Goal: Information Seeking & Learning: Learn about a topic

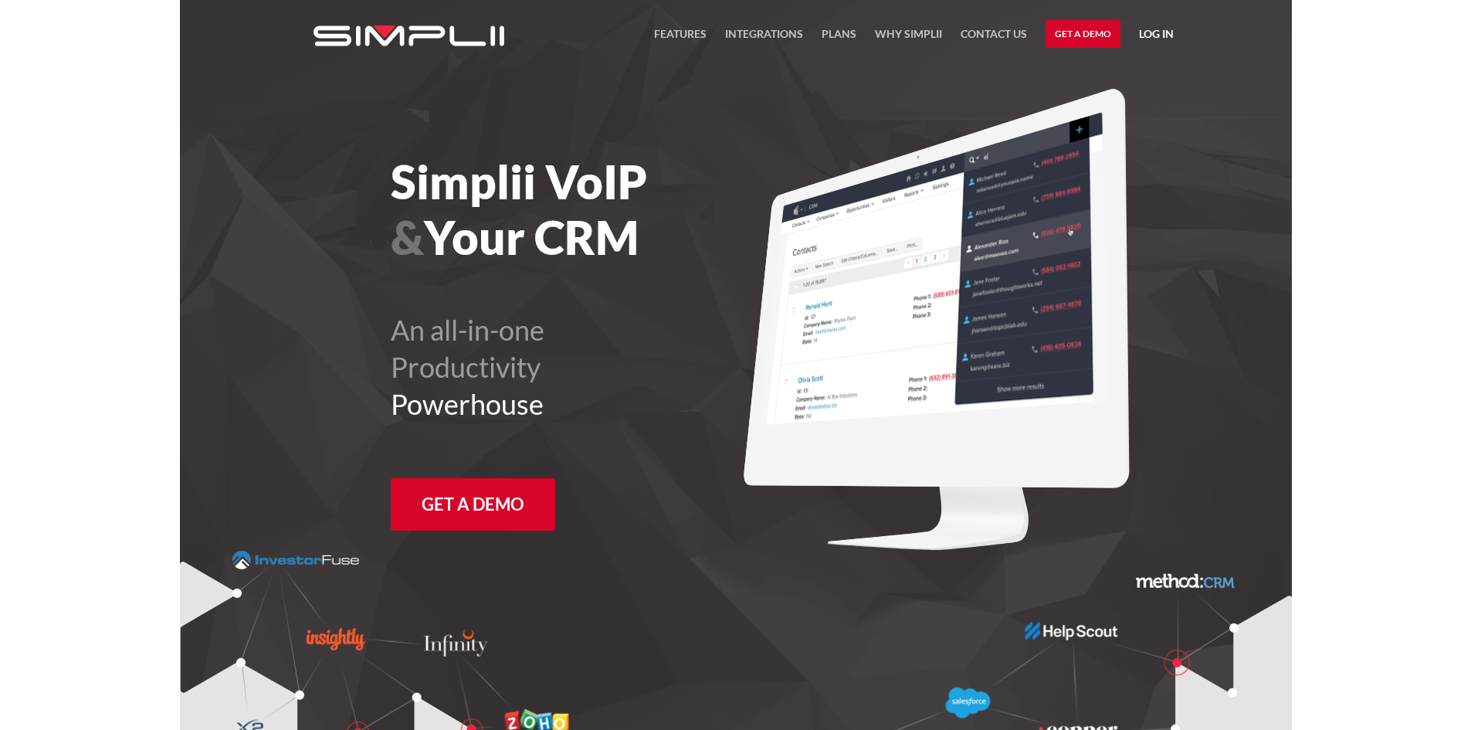
click at [1155, 32] on link "Log in" at bounding box center [1156, 36] width 35 height 23
click at [1133, 77] on link "Manager Portal" at bounding box center [1116, 80] width 98 height 25
click at [1150, 100] on link "Payment Portal" at bounding box center [1116, 105] width 94 height 25
click at [839, 38] on link "Plans" at bounding box center [838, 38] width 35 height 26
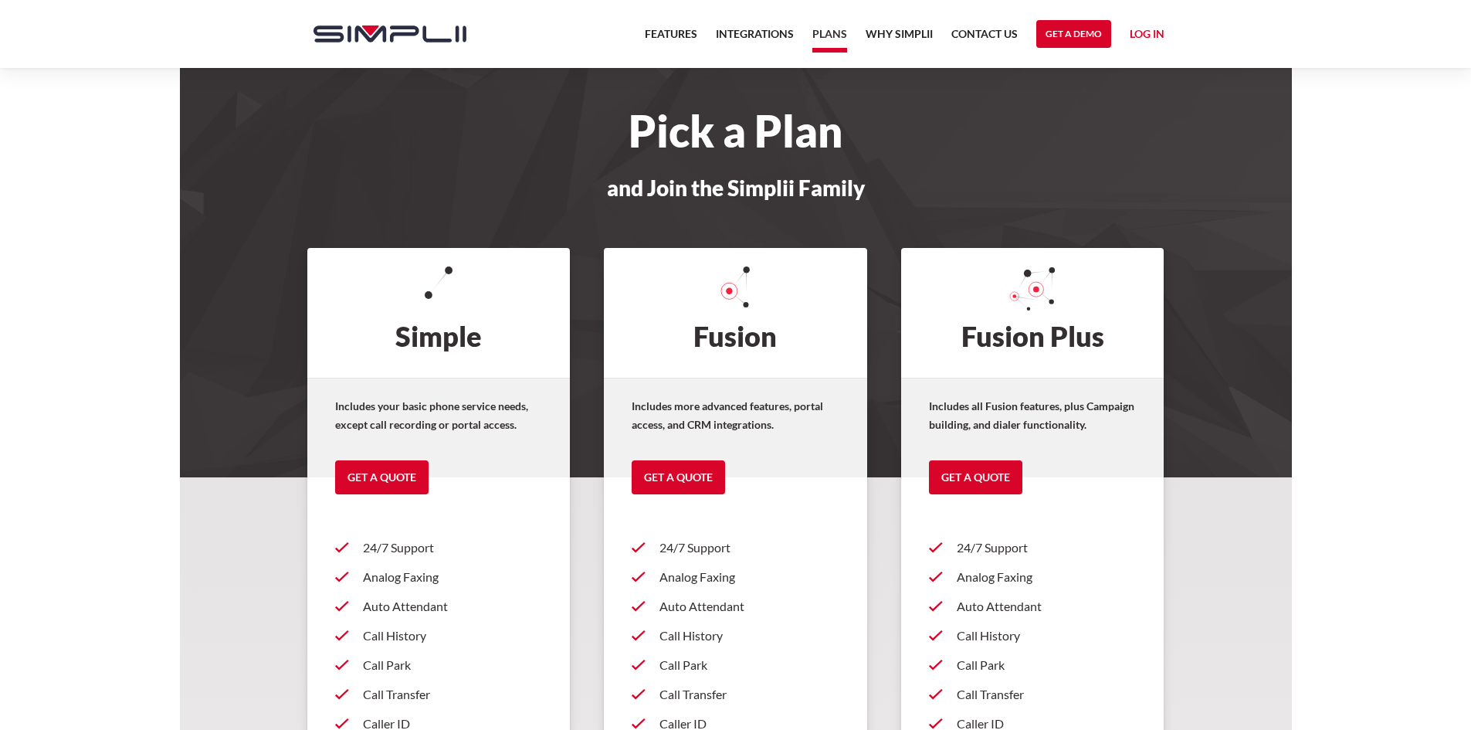
click at [919, 24] on nav "Features Integrations PRoducts Plans Why Simplii Contact US Master Agreement Ge…" at bounding box center [904, 34] width 538 height 68
click at [909, 36] on link "Why Simplii" at bounding box center [898, 38] width 67 height 26
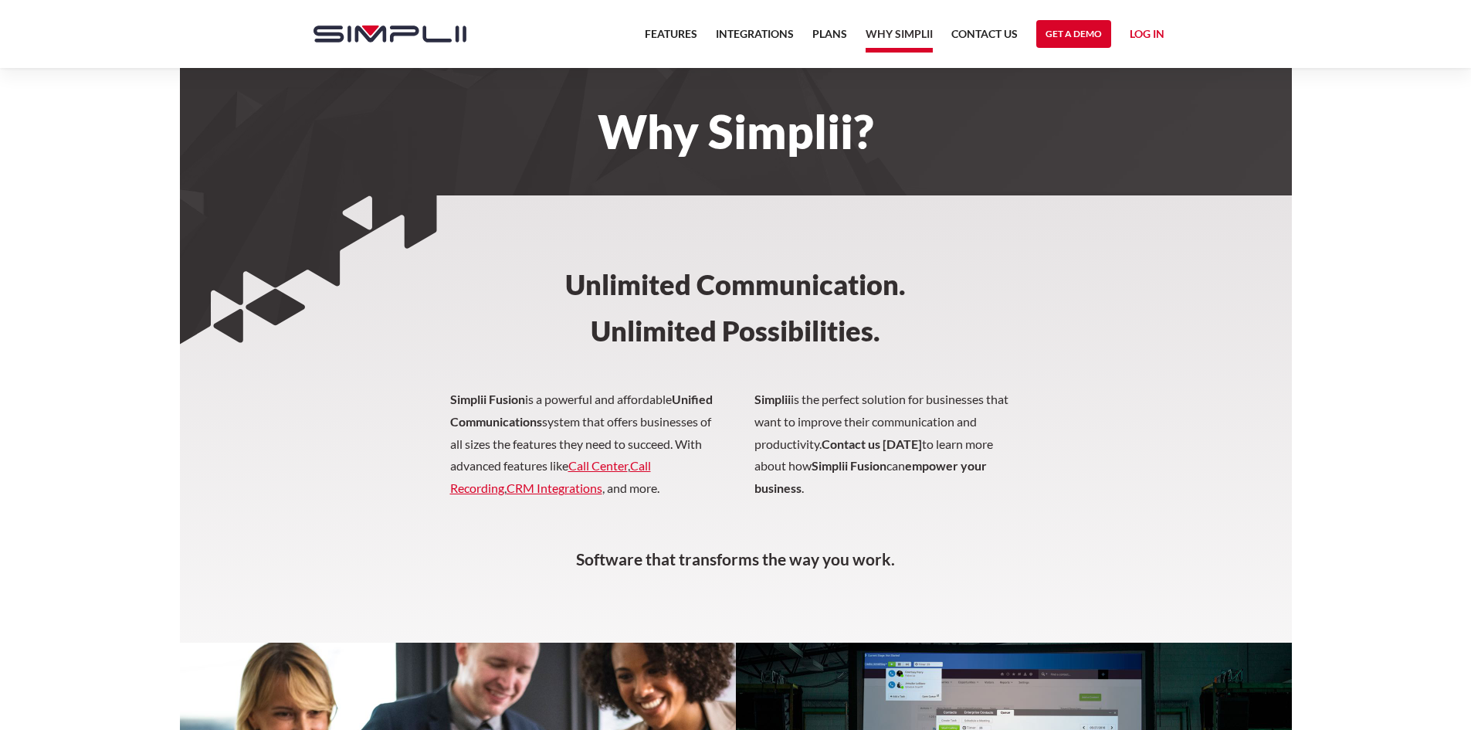
click at [944, 32] on nav "Features Integrations PRoducts Plans Why Simplii Contact US Master Agreement Ge…" at bounding box center [904, 34] width 538 height 68
click at [980, 26] on link "Contact US" at bounding box center [984, 38] width 66 height 26
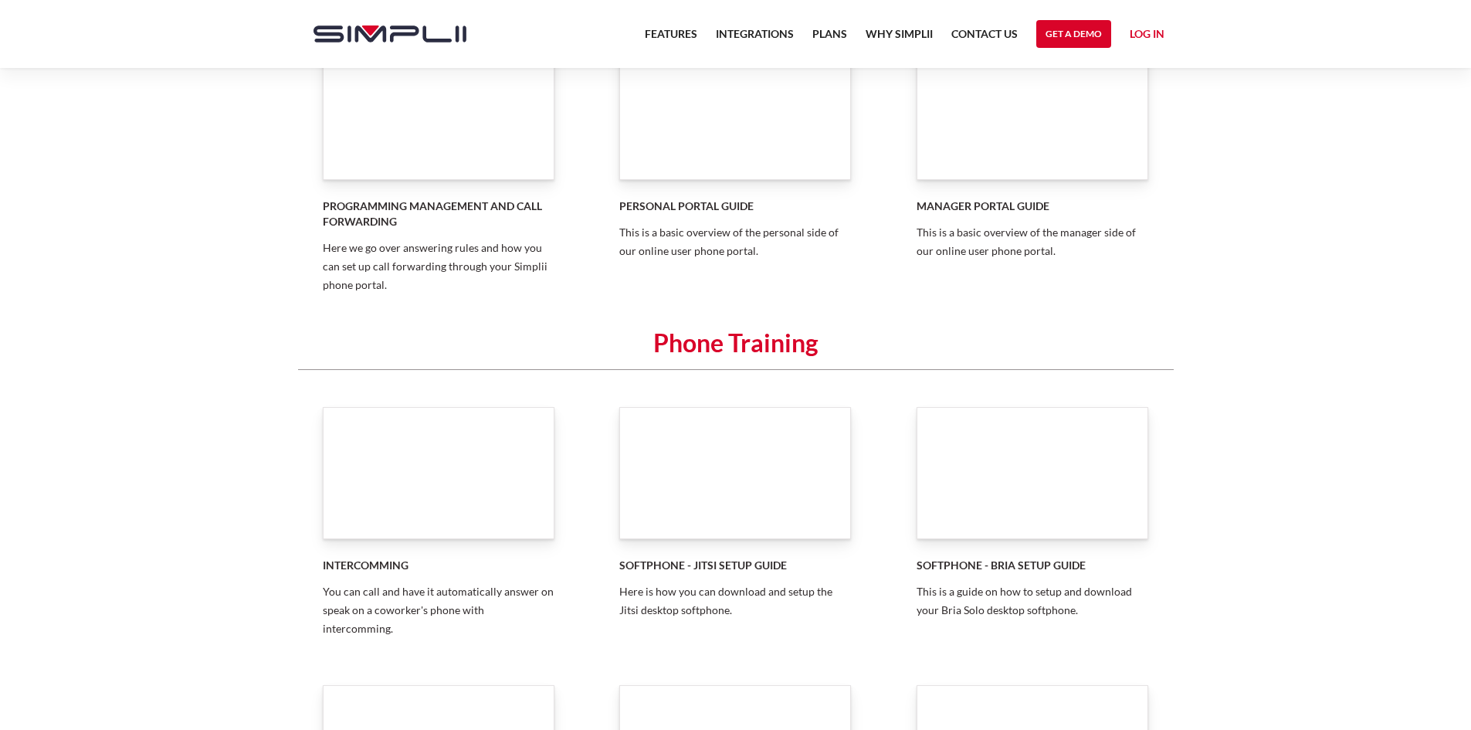
scroll to position [833, 0]
drag, startPoint x: 1477, startPoint y: 113, endPoint x: 1501, endPoint y: 236, distance: 125.8
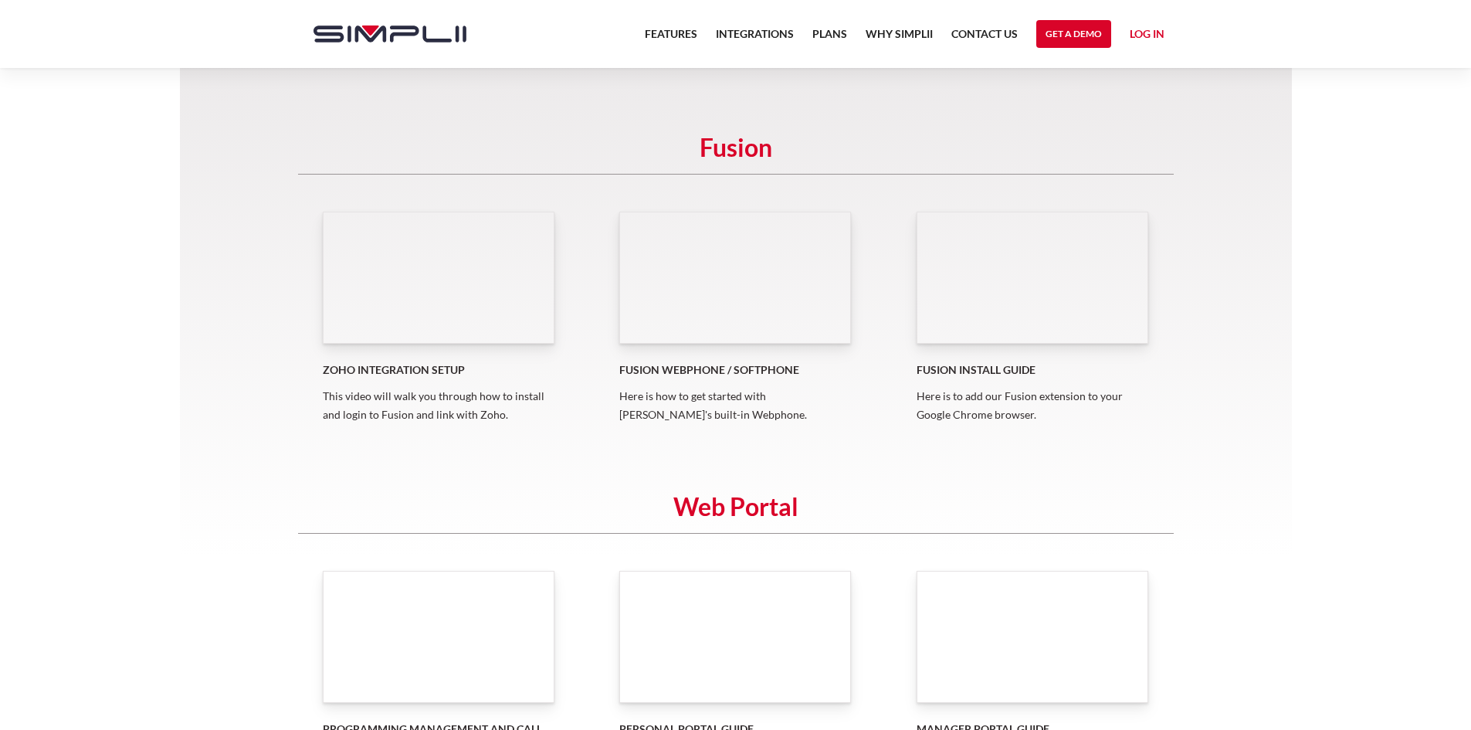
scroll to position [137, 0]
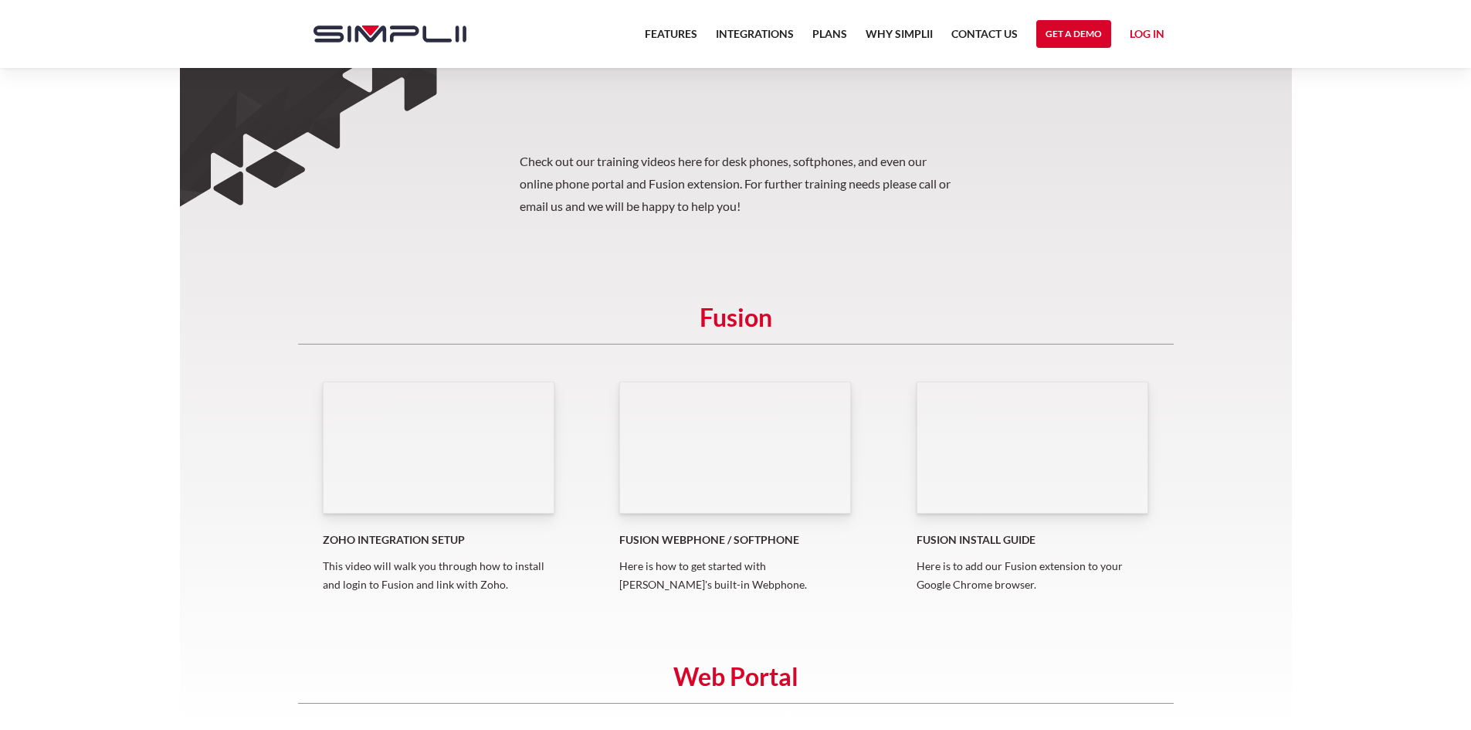
click at [748, 550] on div "Fusion Webphone / Softphone Here is how to get started with Simplii's built-in …" at bounding box center [735, 487] width 232 height 212
